Goal: Book appointment/travel/reservation

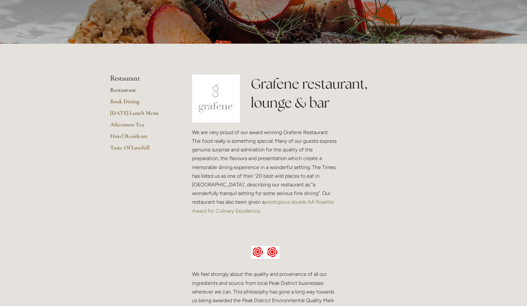
scroll to position [91, 0]
click at [132, 101] on link "Book Dining" at bounding box center [140, 104] width 61 height 12
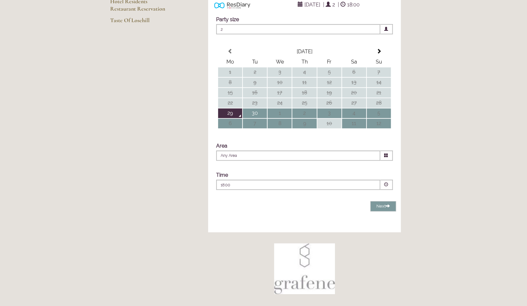
scroll to position [126, 0]
click at [381, 54] on span at bounding box center [378, 50] width 5 height 5
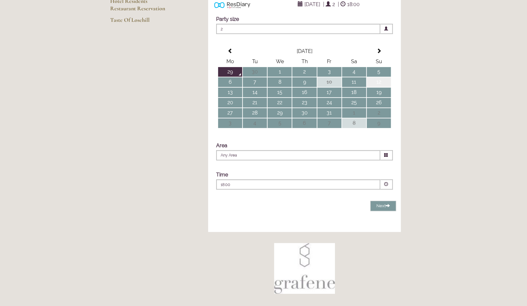
click at [379, 87] on td "12" at bounding box center [379, 82] width 24 height 10
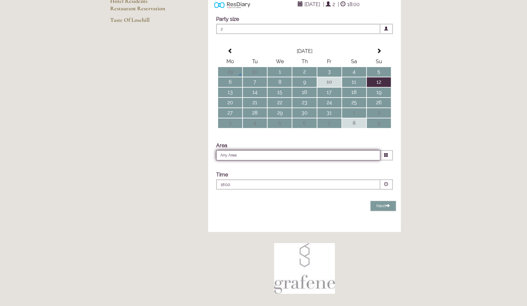
click at [349, 161] on input "Any Area" at bounding box center [298, 155] width 164 height 10
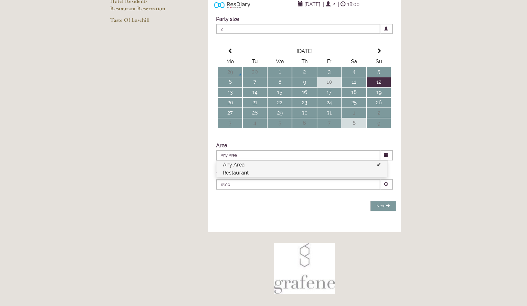
click at [243, 177] on li "Restaurant" at bounding box center [301, 173] width 171 height 8
type input "Restaurant"
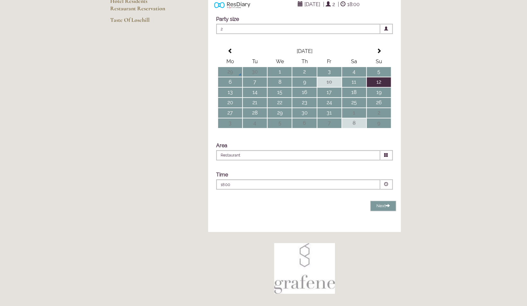
click at [332, 188] on p "18:00" at bounding box center [279, 185] width 116 height 6
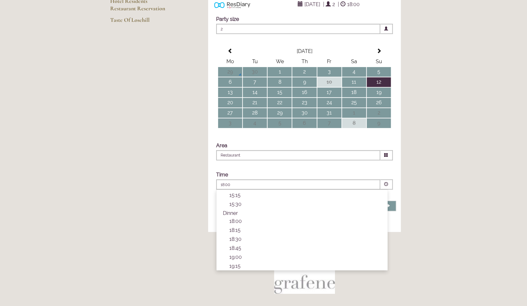
scroll to position [185, 0]
click at [239, 225] on p "18:00" at bounding box center [305, 222] width 152 height 6
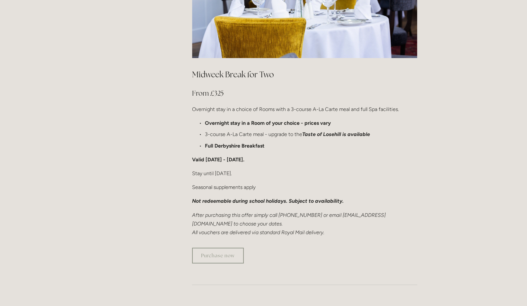
scroll to position [365, 0]
click at [223, 248] on link "Purchase now" at bounding box center [218, 256] width 52 height 16
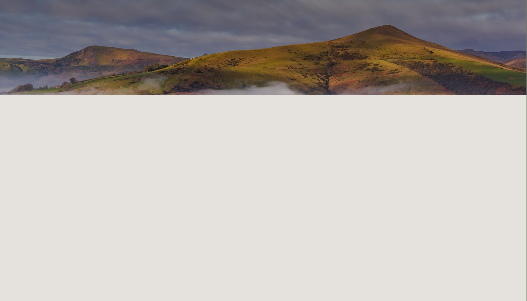
scroll to position [0, 1]
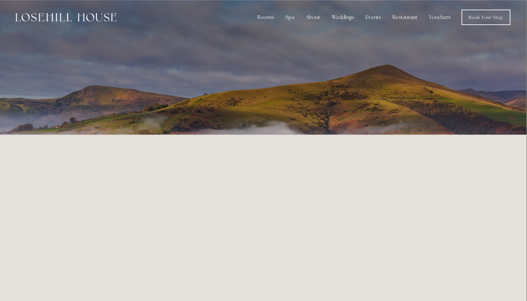
click at [442, 17] on link "Vouchers" at bounding box center [440, 17] width 32 height 13
click at [482, 18] on link "Book Your Stay" at bounding box center [486, 17] width 49 height 15
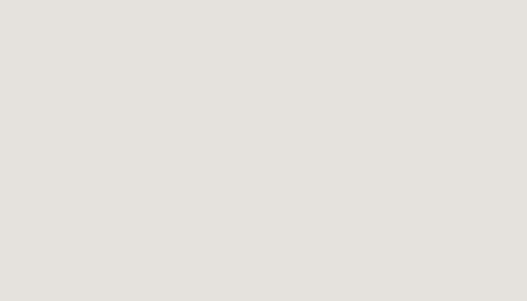
scroll to position [1222, 0]
